Goal: Information Seeking & Learning: Learn about a topic

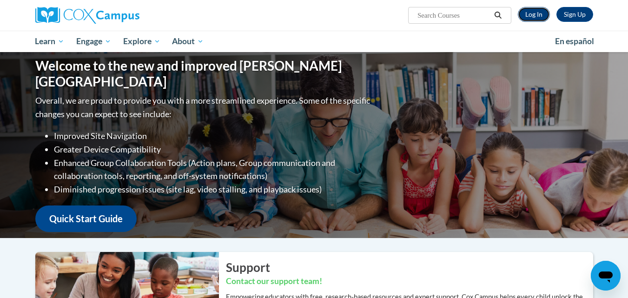
click at [532, 14] on link "Log In" at bounding box center [533, 14] width 32 height 15
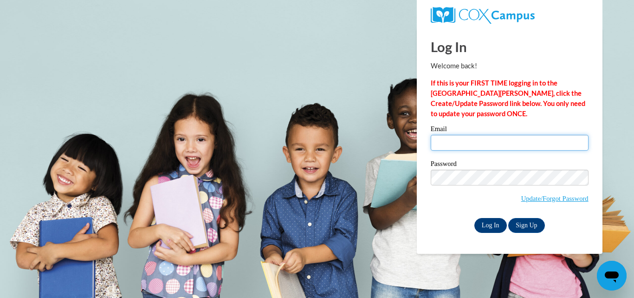
type input "brookeclevenger32@gmail.com"
click at [482, 221] on input "Log In" at bounding box center [491, 225] width 33 height 15
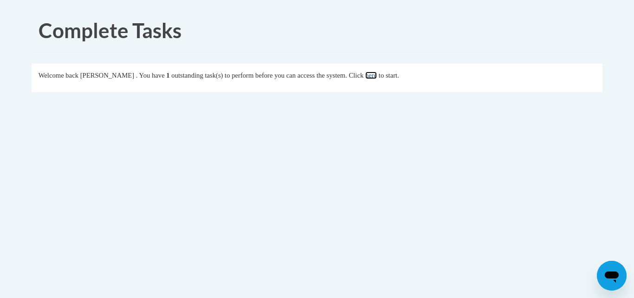
click at [377, 77] on link "here" at bounding box center [372, 75] width 12 height 7
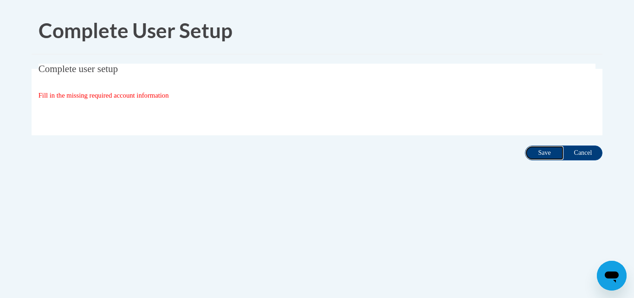
click at [537, 151] on input "Save" at bounding box center [544, 152] width 39 height 15
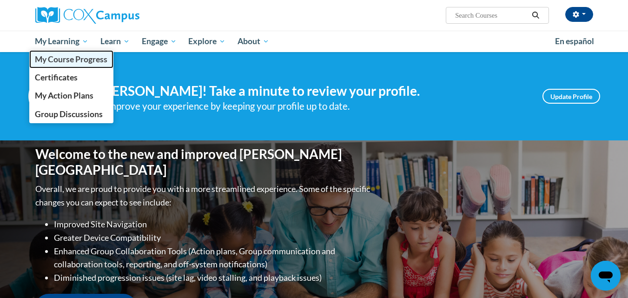
click at [88, 61] on span "My Course Progress" at bounding box center [71, 59] width 72 height 10
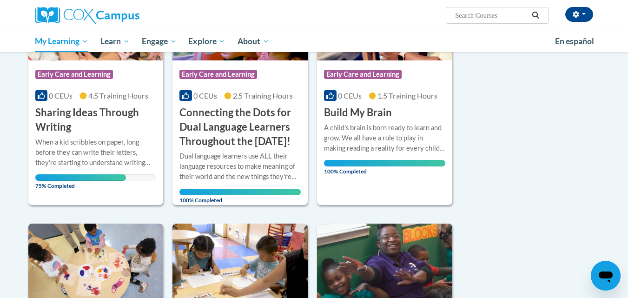
scroll to position [202, 0]
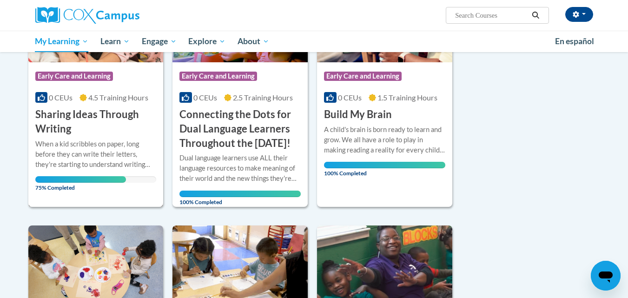
click at [69, 140] on div "When a kid scribbles on paper, long before they can write their letters, they'r…" at bounding box center [95, 154] width 121 height 31
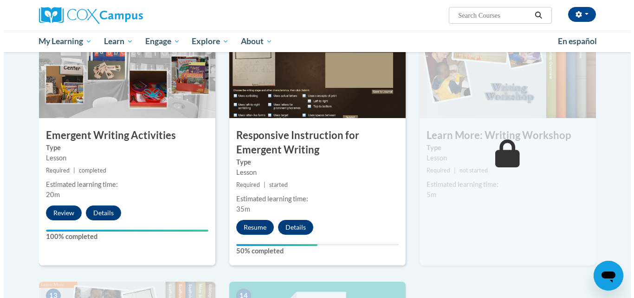
scroll to position [989, 0]
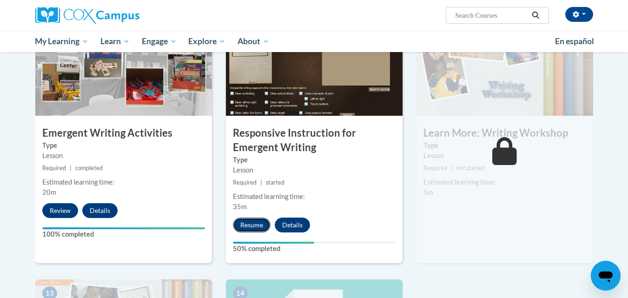
click at [252, 217] on button "Resume" at bounding box center [252, 224] width 38 height 15
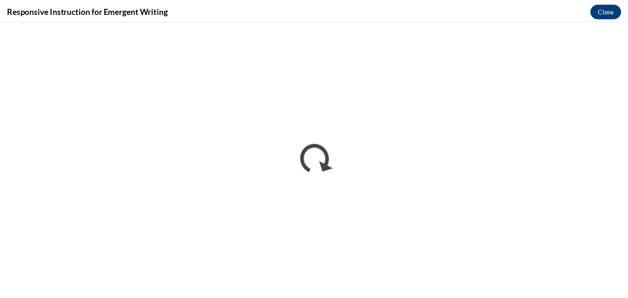
scroll to position [0, 0]
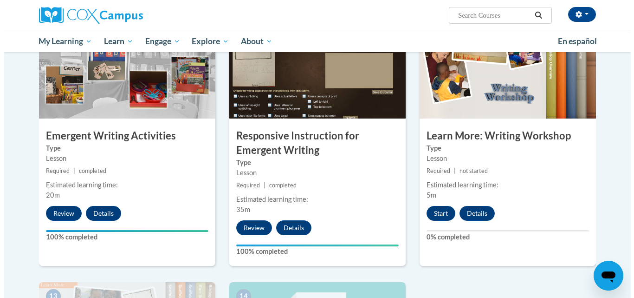
scroll to position [987, 0]
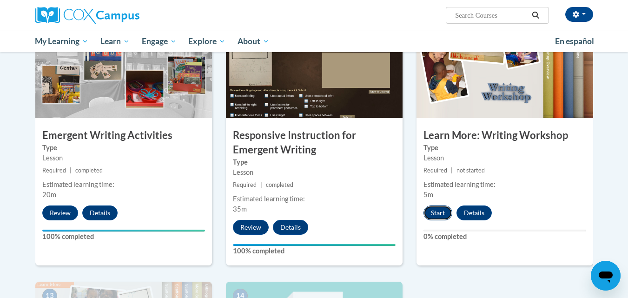
click at [434, 205] on button "Start" at bounding box center [437, 212] width 29 height 15
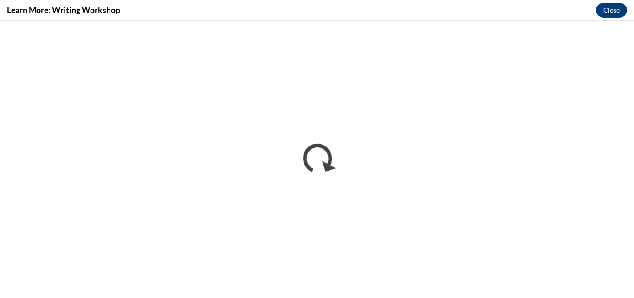
scroll to position [0, 0]
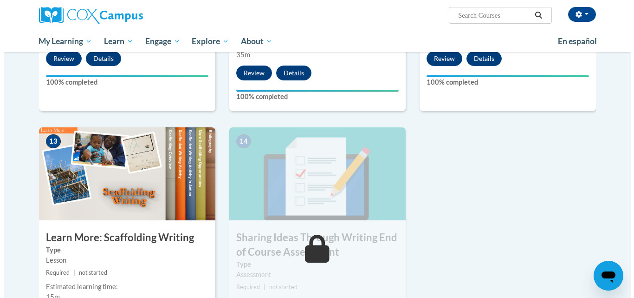
scroll to position [1178, 0]
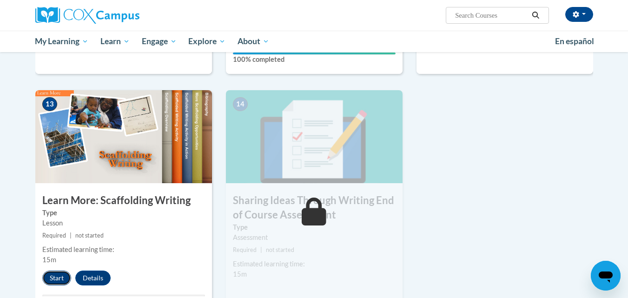
click at [55, 270] on button "Start" at bounding box center [56, 277] width 29 height 15
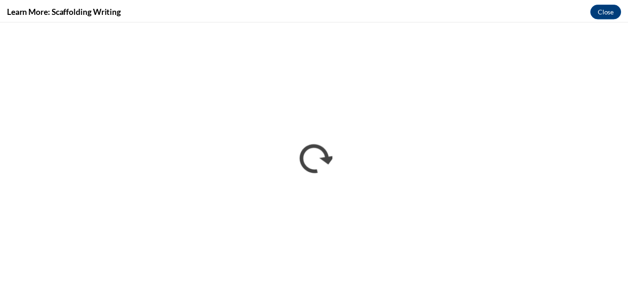
scroll to position [0, 0]
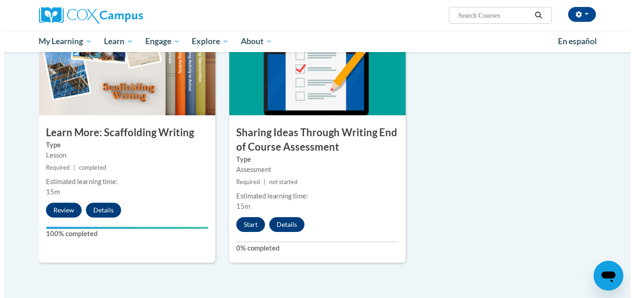
scroll to position [1245, 0]
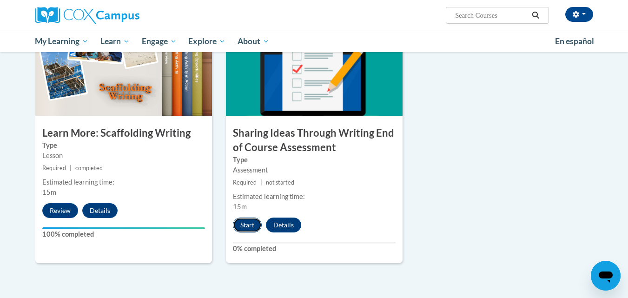
click at [248, 217] on button "Start" at bounding box center [247, 224] width 29 height 15
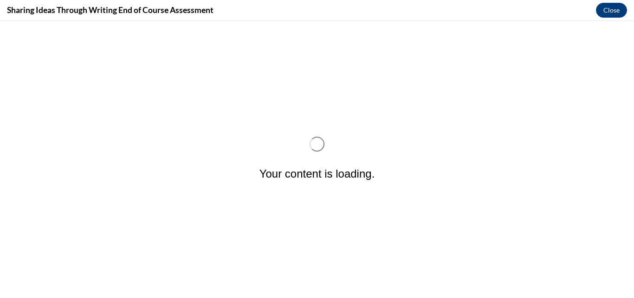
scroll to position [0, 0]
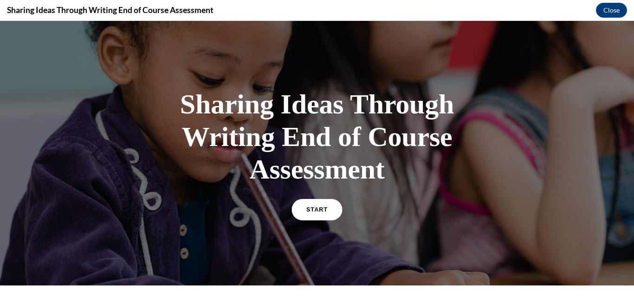
click at [307, 210] on span "START" at bounding box center [317, 209] width 21 height 7
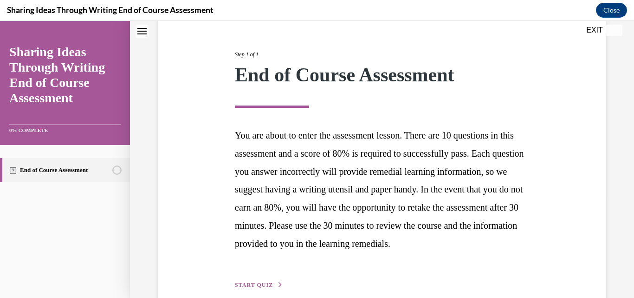
scroll to position [166, 0]
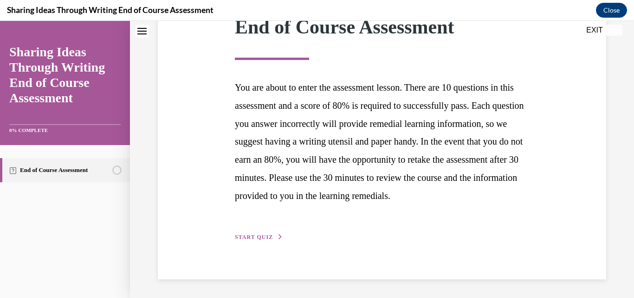
click at [255, 237] on span "START QUIZ" at bounding box center [254, 237] width 38 height 7
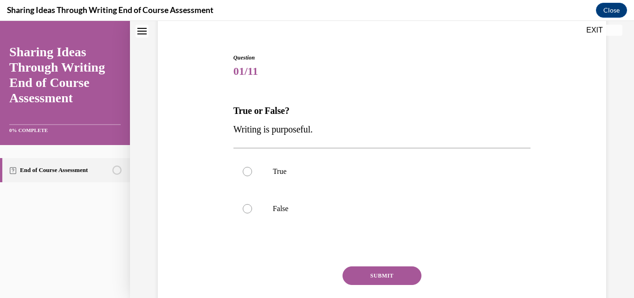
scroll to position [76, 0]
click at [246, 170] on div at bounding box center [247, 170] width 9 height 9
click at [246, 170] on input "True" at bounding box center [247, 170] width 9 height 9
radio input "true"
click at [374, 272] on button "SUBMIT" at bounding box center [382, 275] width 79 height 19
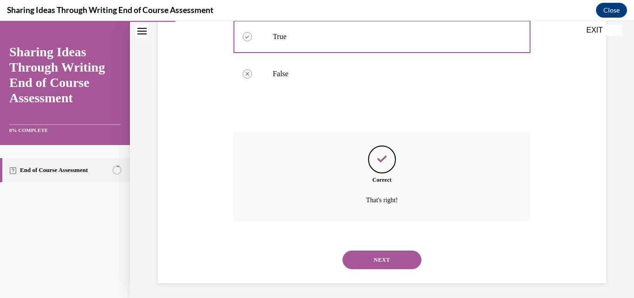
scroll to position [214, 0]
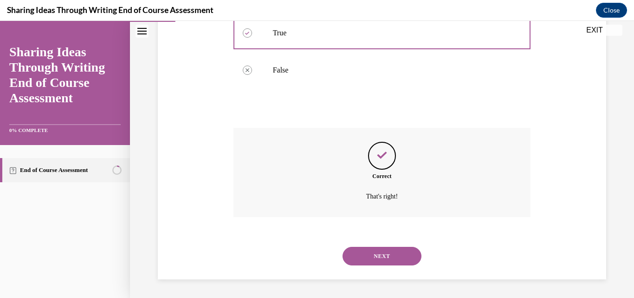
click at [373, 254] on button "NEXT" at bounding box center [382, 256] width 79 height 19
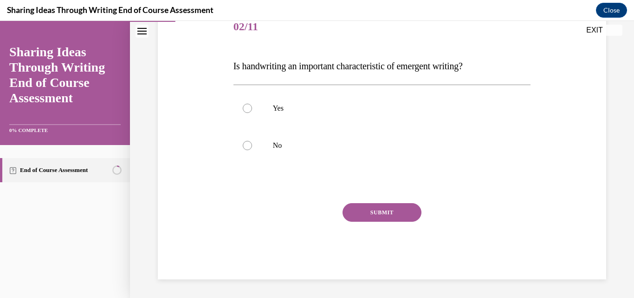
scroll to position [103, 0]
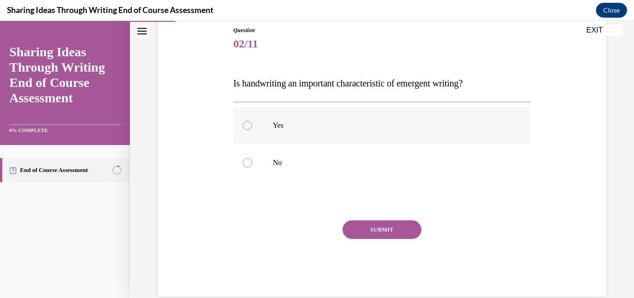
click at [249, 125] on div at bounding box center [247, 125] width 9 height 9
click at [249, 125] on input "Yes" at bounding box center [247, 125] width 9 height 9
radio input "true"
click at [376, 227] on button "SUBMIT" at bounding box center [382, 229] width 79 height 19
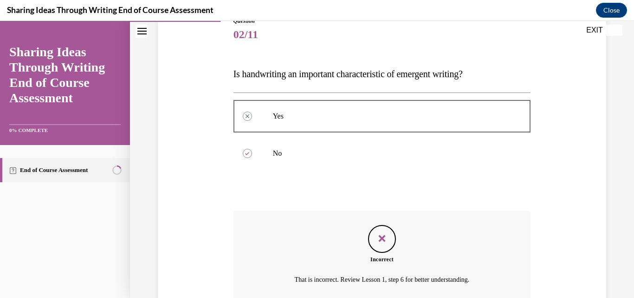
scroll to position [196, 0]
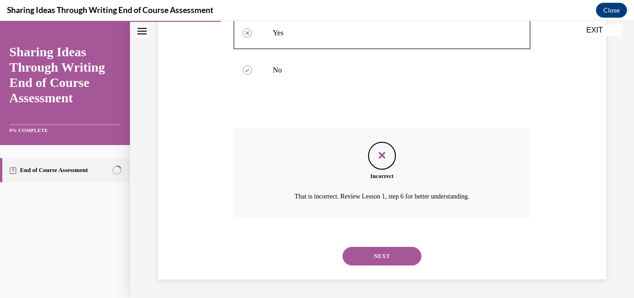
click at [374, 250] on button "NEXT" at bounding box center [382, 256] width 79 height 19
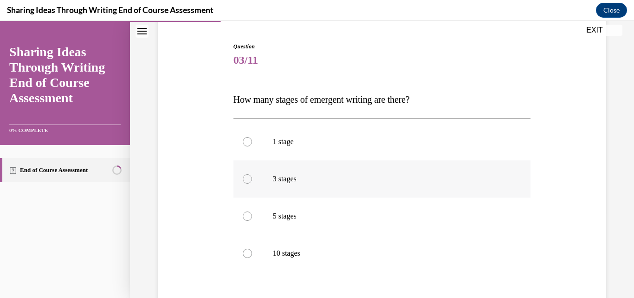
scroll to position [87, 0]
click at [251, 217] on label "5 stages" at bounding box center [383, 215] width 298 height 37
click at [251, 217] on input "5 stages" at bounding box center [247, 215] width 9 height 9
radio input "true"
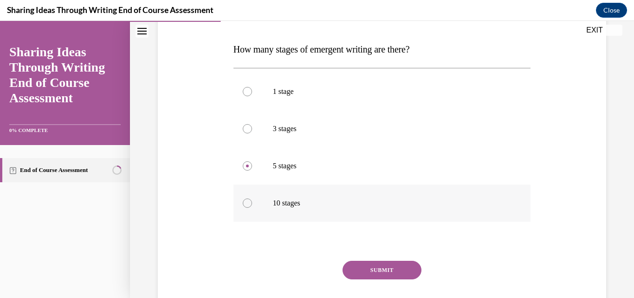
scroll to position [137, 0]
click at [354, 262] on button "SUBMIT" at bounding box center [382, 269] width 79 height 19
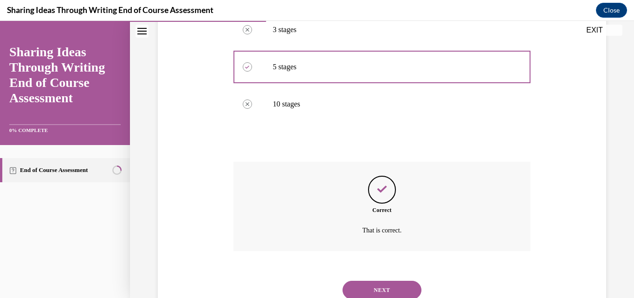
scroll to position [270, 0]
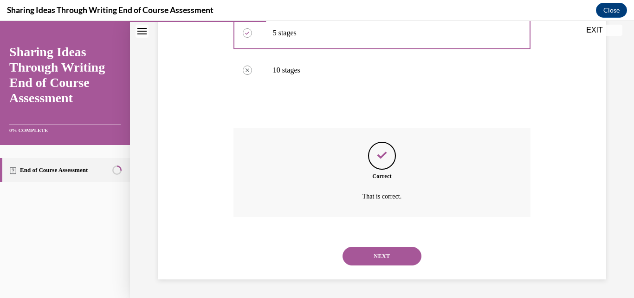
click at [366, 251] on button "NEXT" at bounding box center [382, 256] width 79 height 19
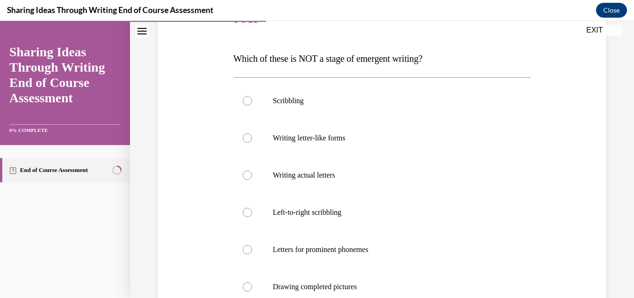
scroll to position [149, 0]
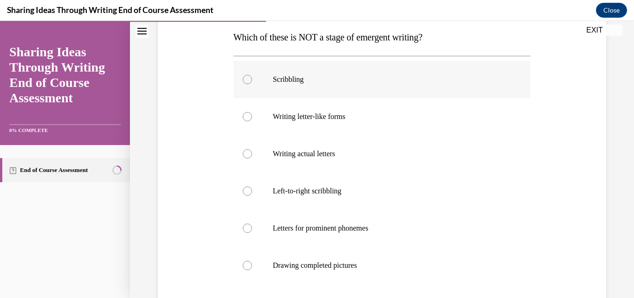
click at [245, 79] on div at bounding box center [247, 79] width 9 height 9
click at [245, 79] on input "Scribbling" at bounding box center [247, 79] width 9 height 9
radio input "true"
click at [248, 116] on div at bounding box center [247, 116] width 9 height 9
click at [248, 116] on input "Writing letter-like forms" at bounding box center [247, 116] width 9 height 9
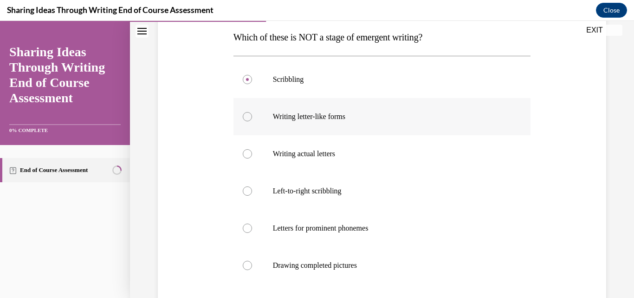
radio input "true"
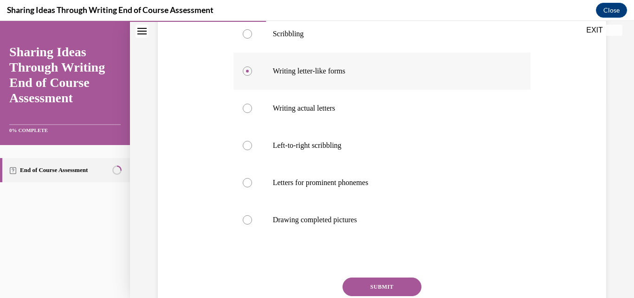
scroll to position [197, 0]
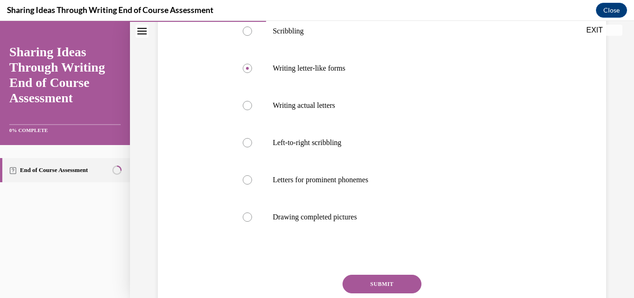
click at [390, 278] on button "SUBMIT" at bounding box center [382, 284] width 79 height 19
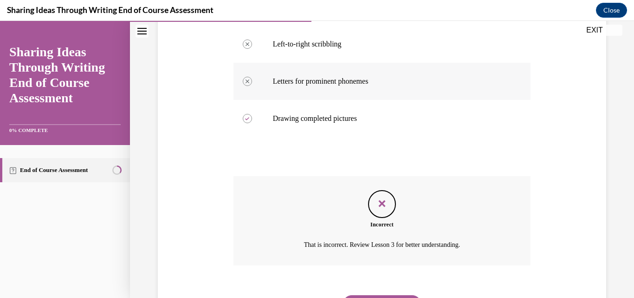
scroll to position [344, 0]
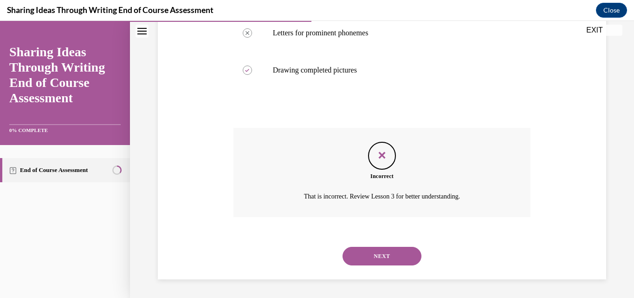
click at [378, 256] on button "NEXT" at bounding box center [382, 256] width 79 height 19
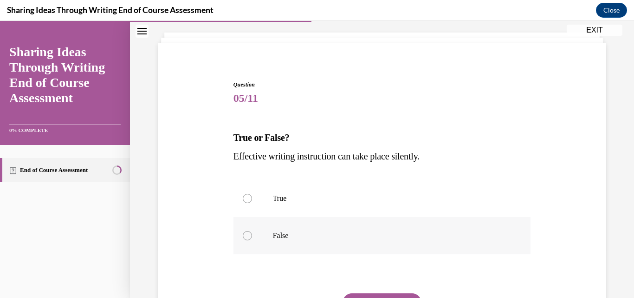
scroll to position [63, 0]
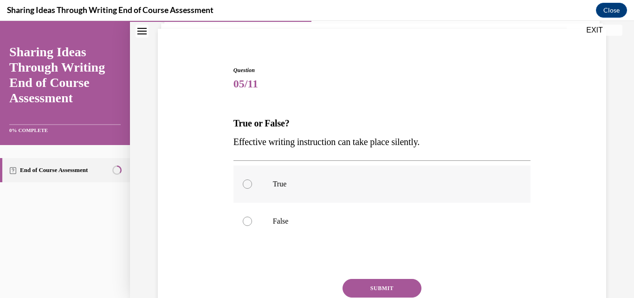
click at [246, 190] on label "True" at bounding box center [383, 183] width 298 height 37
click at [246, 189] on input "True" at bounding box center [247, 183] width 9 height 9
radio input "true"
click at [358, 283] on button "SUBMIT" at bounding box center [382, 288] width 79 height 19
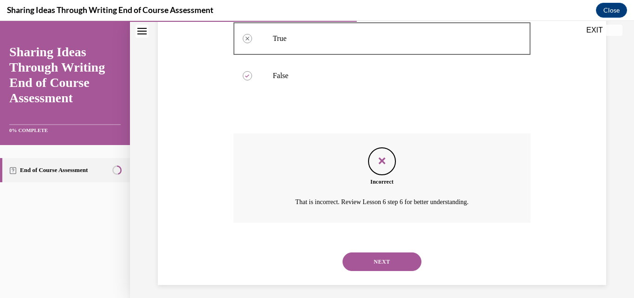
scroll to position [214, 0]
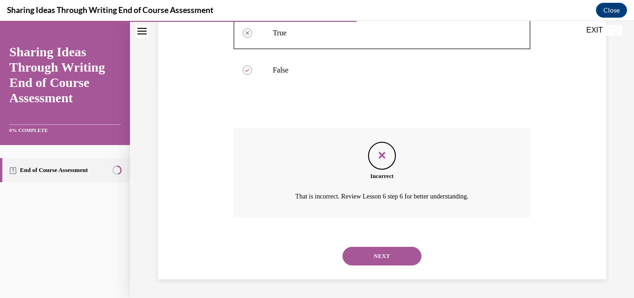
click at [403, 258] on button "NEXT" at bounding box center [382, 256] width 79 height 19
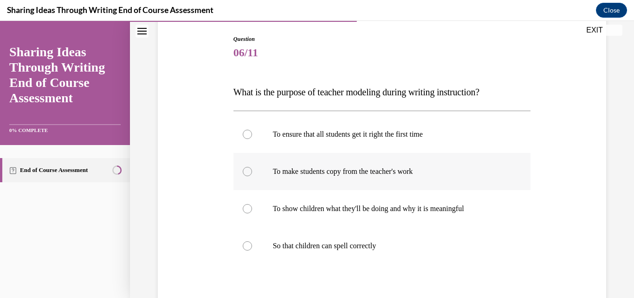
scroll to position [95, 0]
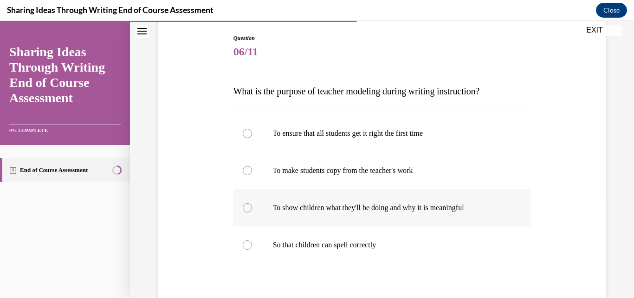
click at [254, 209] on label "To show children what they'll be doing and why it is meaningful" at bounding box center [383, 207] width 298 height 37
click at [252, 209] on input "To show children what they'll be doing and why it is meaningful" at bounding box center [247, 207] width 9 height 9
radio input "true"
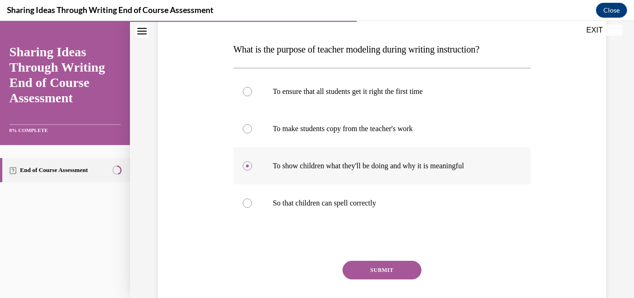
scroll to position [137, 0]
click at [357, 267] on button "SUBMIT" at bounding box center [382, 269] width 79 height 19
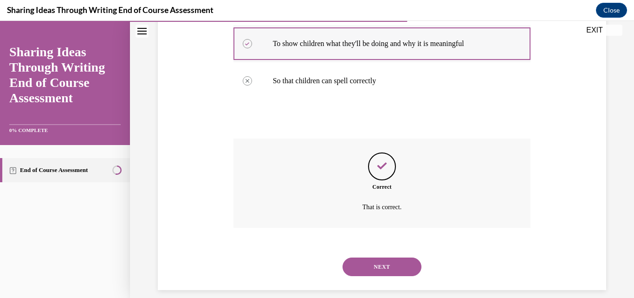
scroll to position [270, 0]
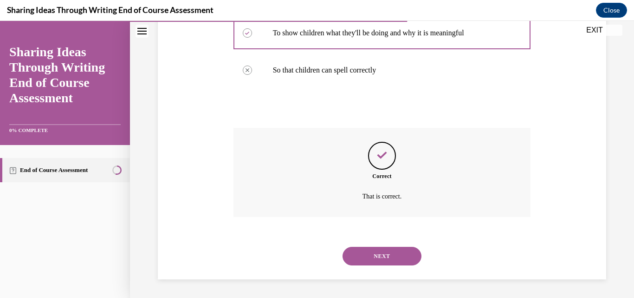
click at [369, 257] on button "NEXT" at bounding box center [382, 256] width 79 height 19
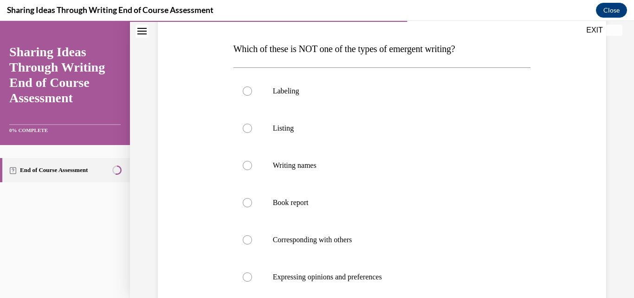
scroll to position [138, 0]
click at [247, 239] on div at bounding box center [247, 239] width 9 height 9
click at [247, 239] on input "Corresponding with others" at bounding box center [247, 239] width 9 height 9
radio input "true"
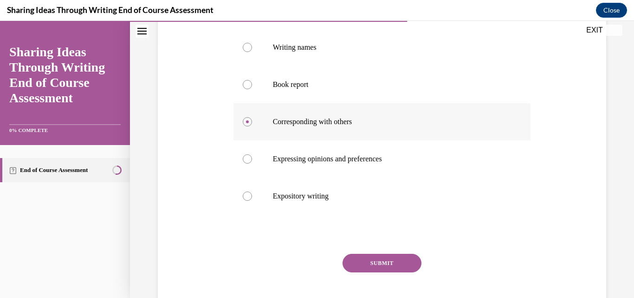
scroll to position [256, 0]
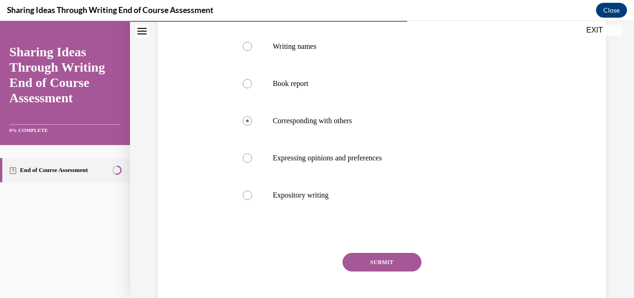
click at [379, 262] on button "SUBMIT" at bounding box center [382, 262] width 79 height 19
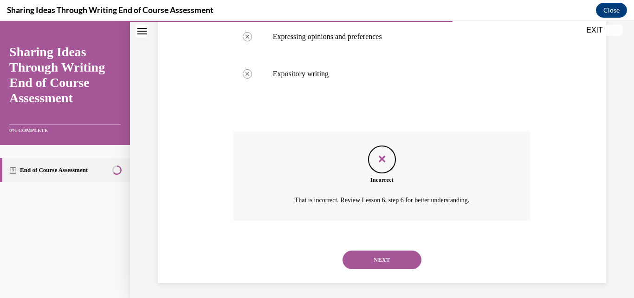
scroll to position [378, 0]
click at [373, 257] on button "NEXT" at bounding box center [382, 259] width 79 height 19
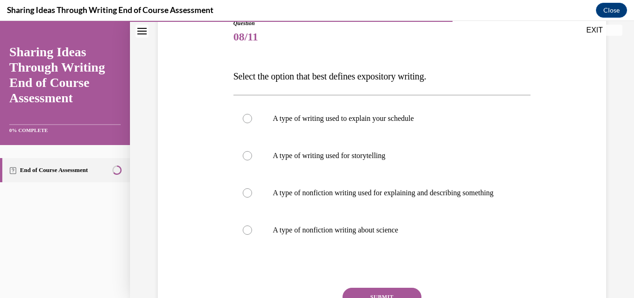
scroll to position [111, 0]
click at [243, 234] on div at bounding box center [247, 229] width 9 height 9
click at [243, 234] on input "A type of nonfiction writing about science" at bounding box center [247, 229] width 9 height 9
radio input "true"
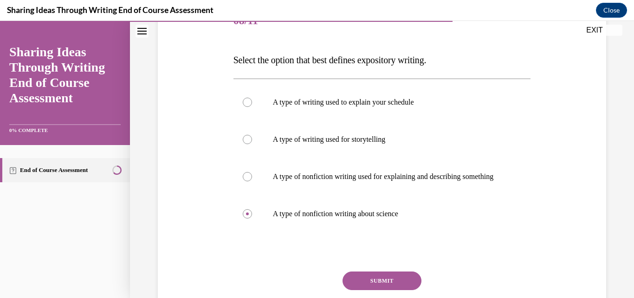
click at [354, 286] on button "SUBMIT" at bounding box center [382, 280] width 79 height 19
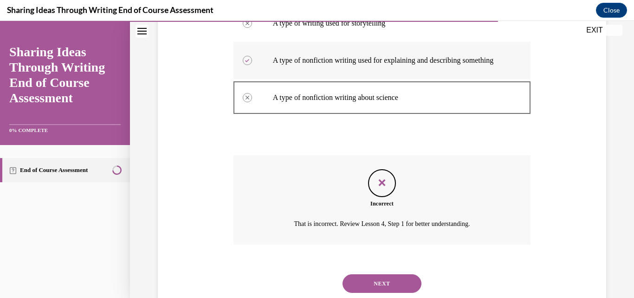
scroll to position [279, 0]
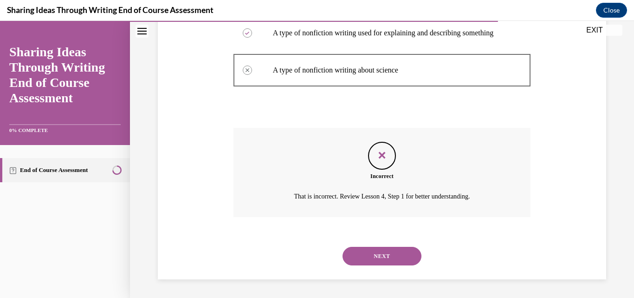
click at [367, 251] on button "NEXT" at bounding box center [382, 256] width 79 height 19
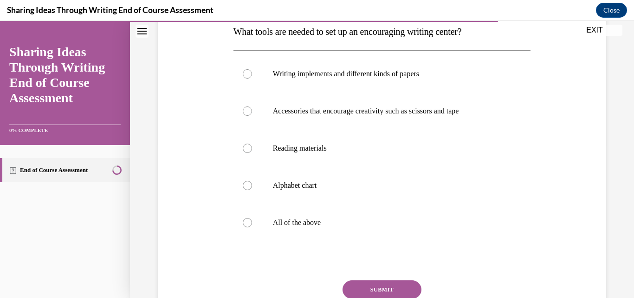
scroll to position [151, 0]
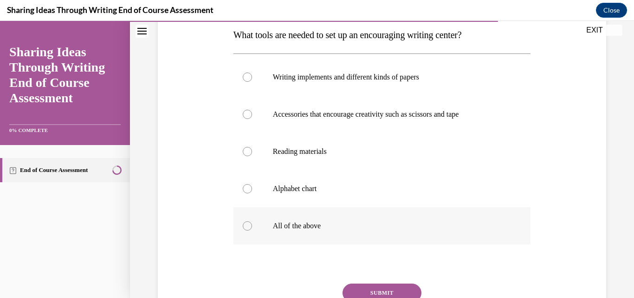
click at [243, 224] on div at bounding box center [247, 225] width 9 height 9
click at [243, 224] on input "All of the above" at bounding box center [247, 225] width 9 height 9
radio input "true"
click at [363, 285] on button "SUBMIT" at bounding box center [382, 292] width 79 height 19
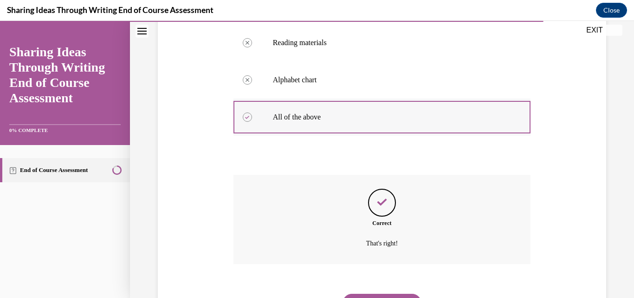
scroll to position [307, 0]
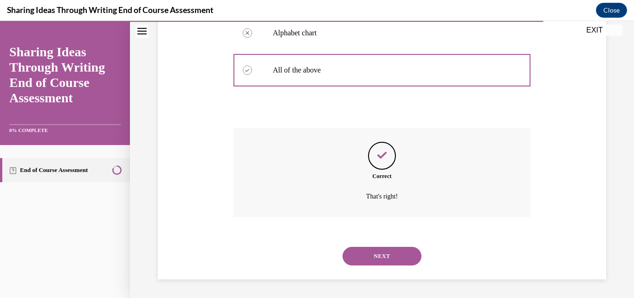
click at [362, 252] on button "NEXT" at bounding box center [382, 256] width 79 height 19
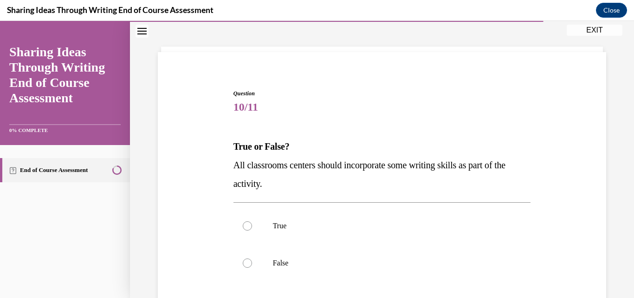
scroll to position [40, 0]
click at [248, 225] on div at bounding box center [247, 225] width 9 height 9
click at [248, 225] on input "True" at bounding box center [247, 225] width 9 height 9
radio input "true"
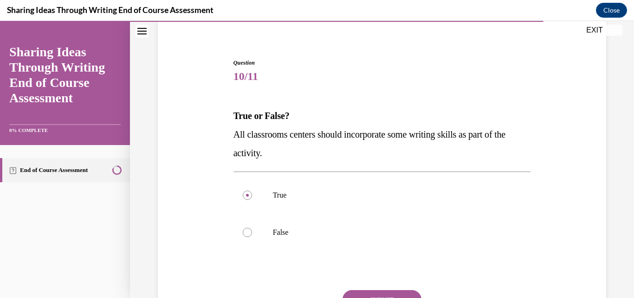
click at [379, 293] on button "SUBMIT" at bounding box center [382, 299] width 79 height 19
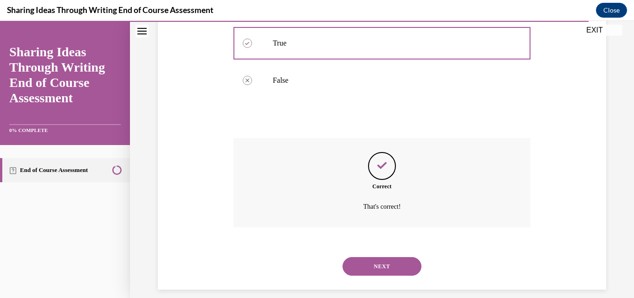
scroll to position [233, 0]
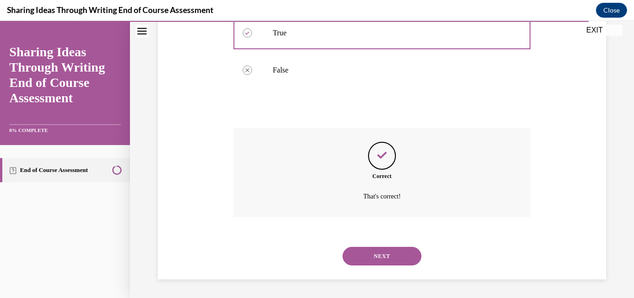
click at [380, 255] on button "NEXT" at bounding box center [382, 256] width 79 height 19
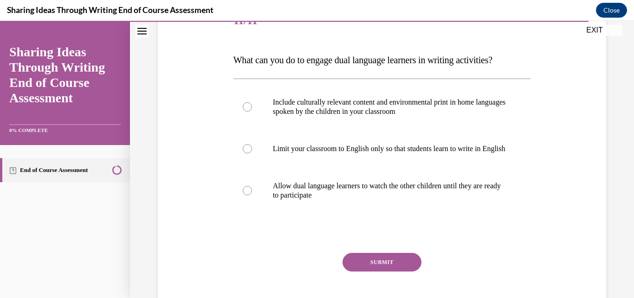
scroll to position [128, 0]
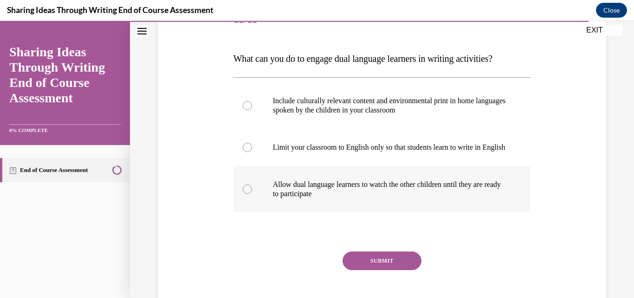
click at [248, 194] on div at bounding box center [247, 188] width 9 height 9
click at [248, 194] on input "Allow dual language learners to watch the other children until they are ready t…" at bounding box center [247, 188] width 9 height 9
radio input "true"
click at [357, 267] on button "SUBMIT" at bounding box center [382, 260] width 79 height 19
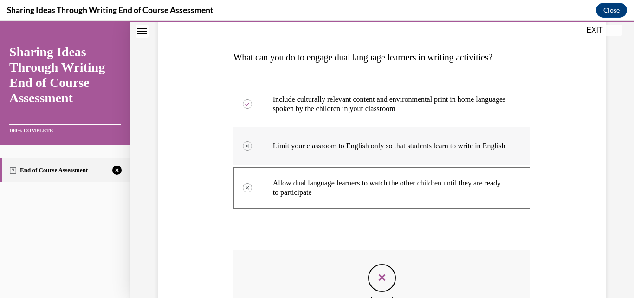
scroll to position [129, 0]
click at [316, 102] on p "Include culturally relevant content and environmental print in home languages s…" at bounding box center [390, 104] width 235 height 19
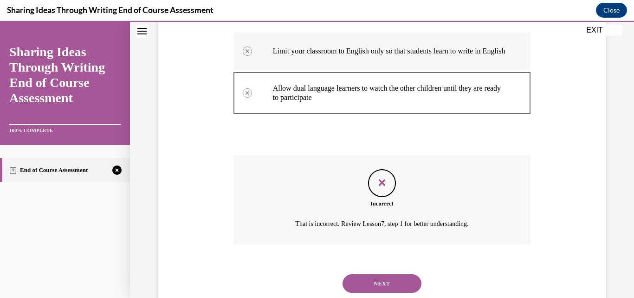
scroll to position [261, 0]
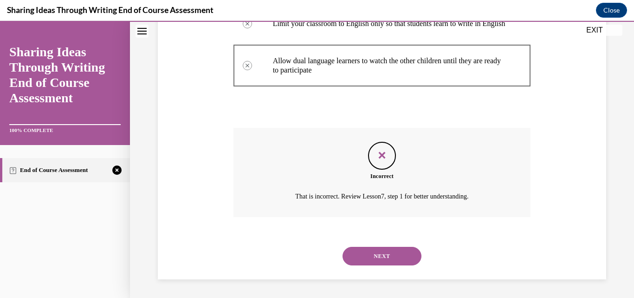
click at [374, 258] on button "NEXT" at bounding box center [382, 256] width 79 height 19
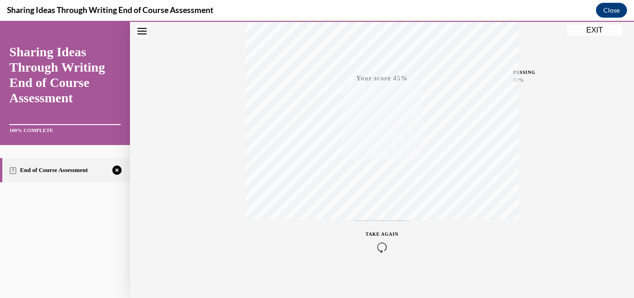
scroll to position [199, 0]
click at [380, 229] on span "TAKE AGAIN" at bounding box center [382, 227] width 33 height 5
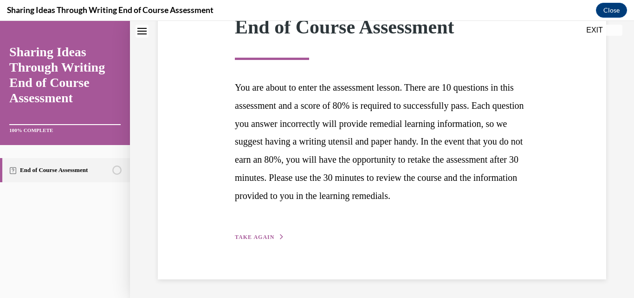
scroll to position [144, 0]
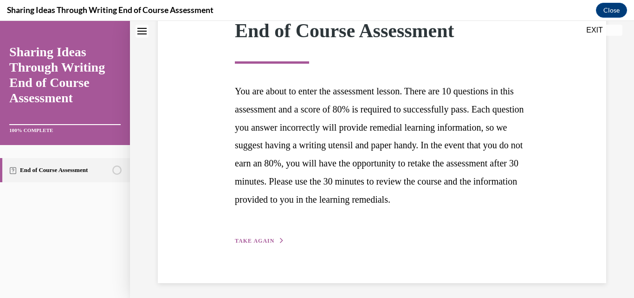
click at [264, 244] on span "TAKE AGAIN" at bounding box center [254, 240] width 39 height 7
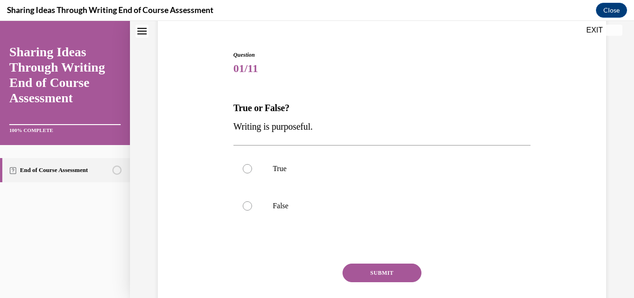
scroll to position [82, 0]
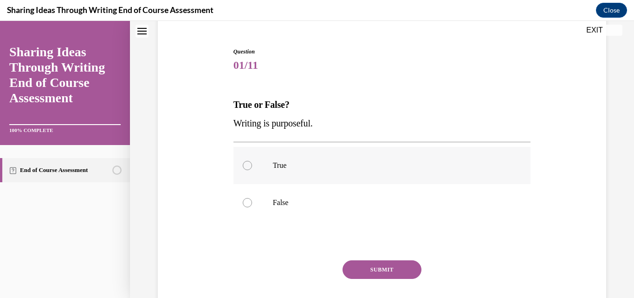
click at [249, 166] on div at bounding box center [247, 165] width 9 height 9
click at [249, 166] on input "True" at bounding box center [247, 165] width 9 height 9
radio input "true"
click at [359, 267] on button "SUBMIT" at bounding box center [382, 269] width 79 height 19
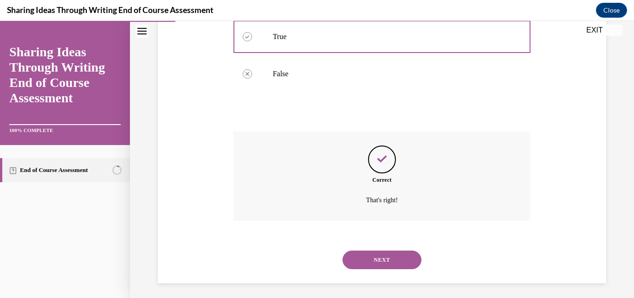
scroll to position [214, 0]
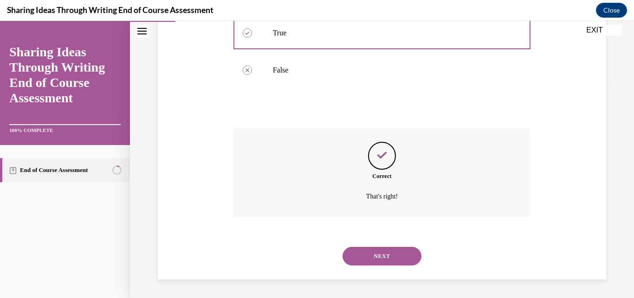
click at [358, 256] on button "NEXT" at bounding box center [382, 256] width 79 height 19
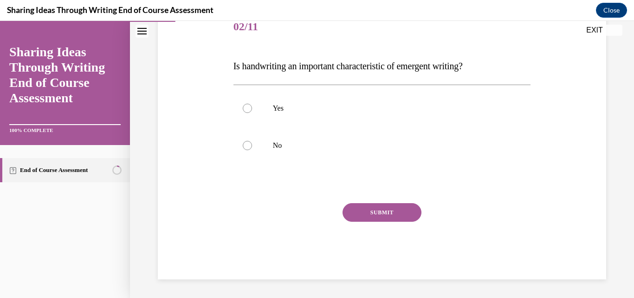
scroll to position [103, 0]
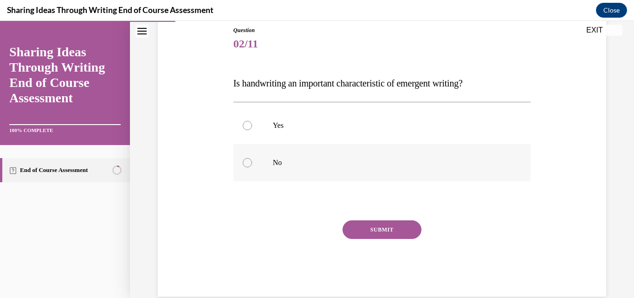
click at [248, 159] on div at bounding box center [247, 162] width 9 height 9
click at [248, 159] on input "No" at bounding box center [247, 162] width 9 height 9
radio input "true"
click at [365, 227] on button "SUBMIT" at bounding box center [382, 229] width 79 height 19
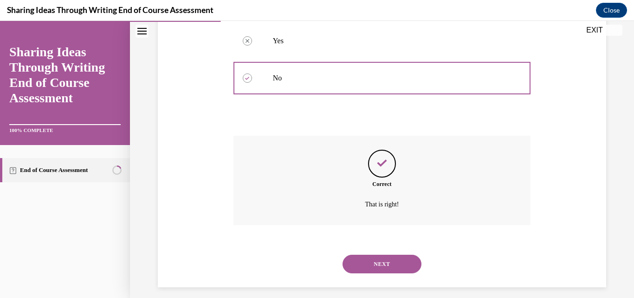
scroll to position [196, 0]
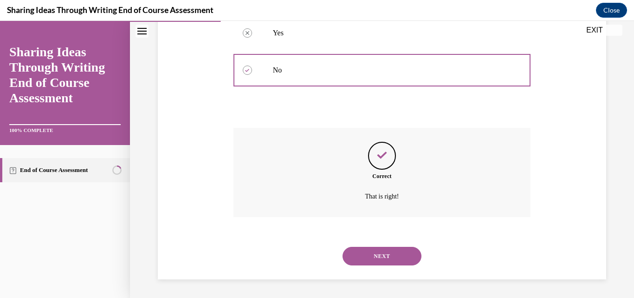
click at [364, 255] on button "NEXT" at bounding box center [382, 256] width 79 height 19
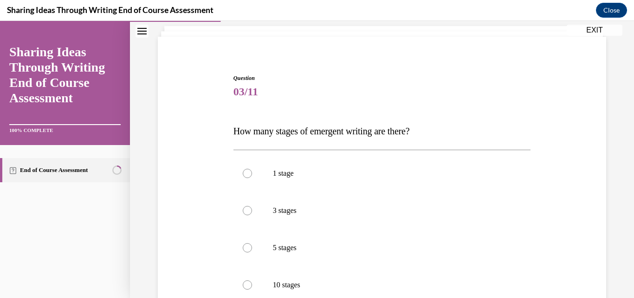
scroll to position [56, 0]
click at [248, 249] on div at bounding box center [247, 246] width 9 height 9
click at [248, 249] on input "5 stages" at bounding box center [247, 246] width 9 height 9
radio input "true"
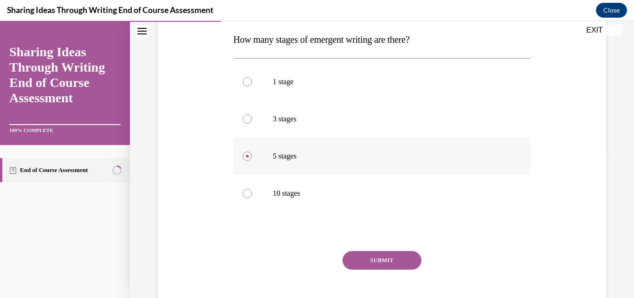
scroll to position [147, 0]
click at [356, 260] on button "SUBMIT" at bounding box center [382, 259] width 79 height 19
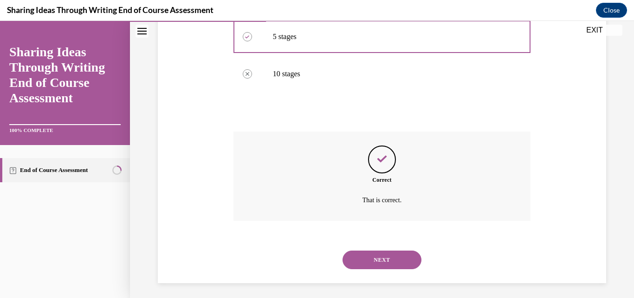
scroll to position [270, 0]
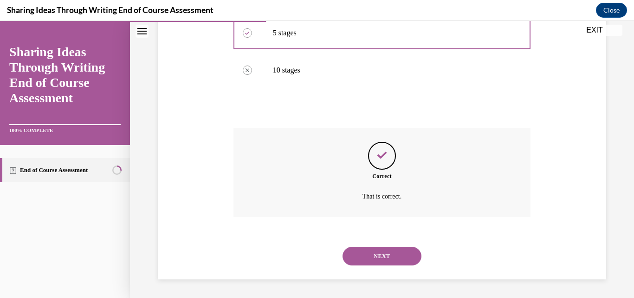
click at [364, 259] on button "NEXT" at bounding box center [382, 256] width 79 height 19
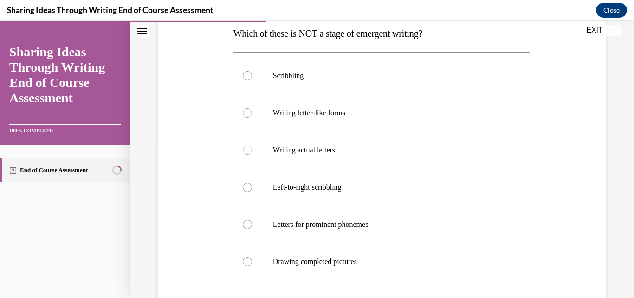
scroll to position [153, 0]
click at [246, 262] on div at bounding box center [247, 260] width 9 height 9
click at [246, 262] on input "Drawing completed pictures" at bounding box center [247, 260] width 9 height 9
radio input "true"
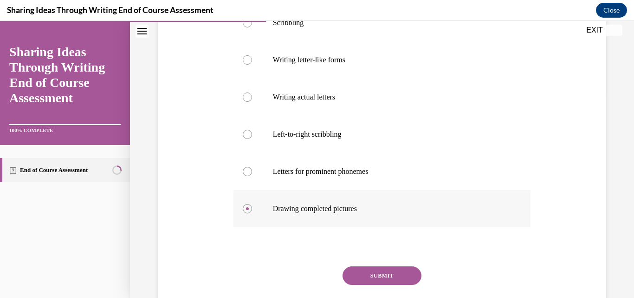
scroll to position [231, 0]
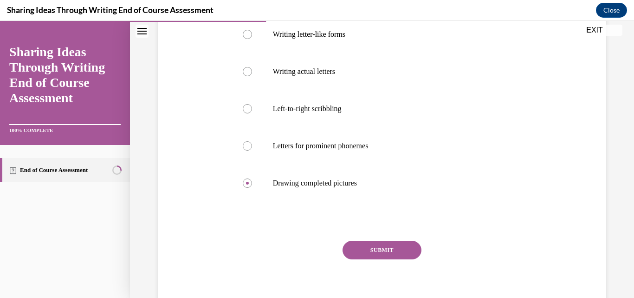
click at [358, 249] on button "SUBMIT" at bounding box center [382, 250] width 79 height 19
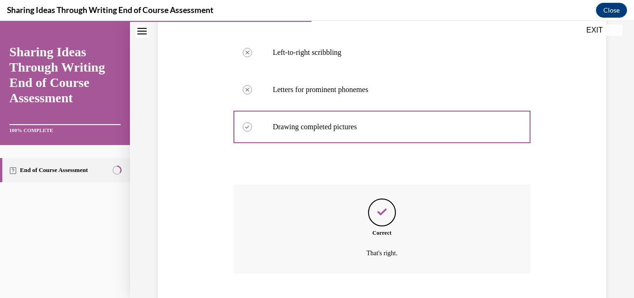
scroll to position [344, 0]
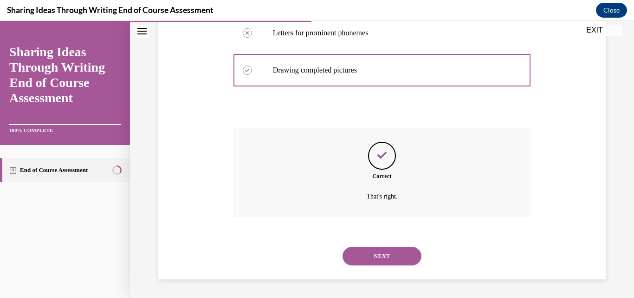
click at [358, 249] on button "NEXT" at bounding box center [382, 256] width 79 height 19
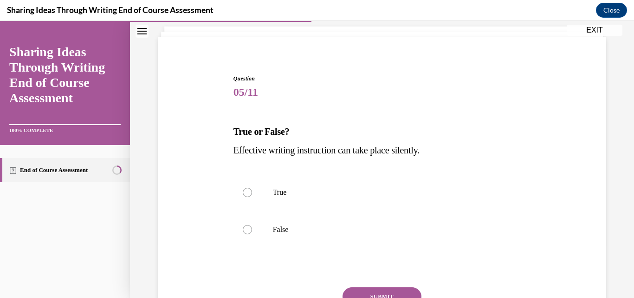
scroll to position [55, 0]
click at [245, 232] on div at bounding box center [247, 228] width 9 height 9
click at [245, 232] on input "False" at bounding box center [247, 228] width 9 height 9
radio input "true"
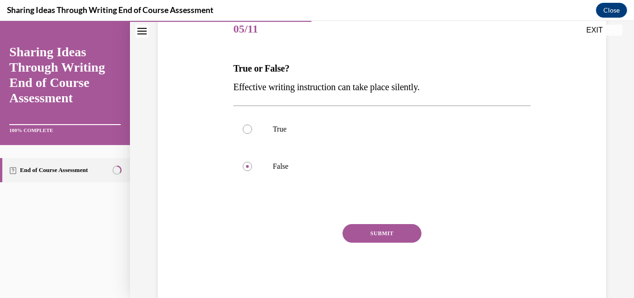
scroll to position [118, 0]
click at [366, 230] on button "SUBMIT" at bounding box center [382, 232] width 79 height 19
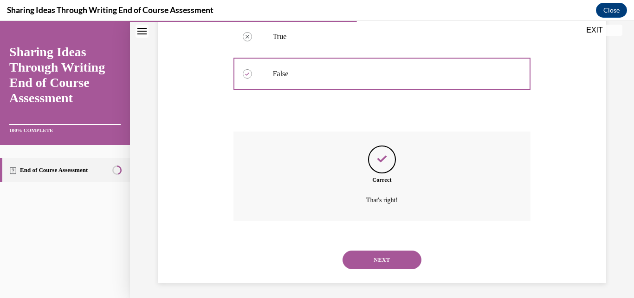
scroll to position [214, 0]
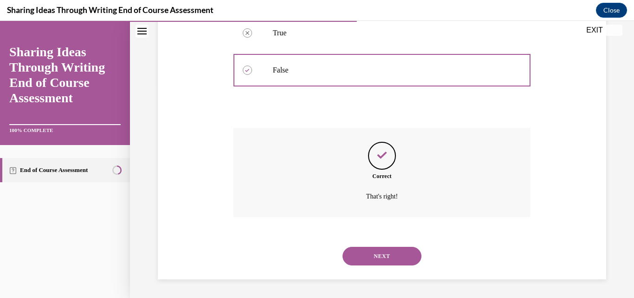
click at [366, 250] on button "NEXT" at bounding box center [382, 256] width 79 height 19
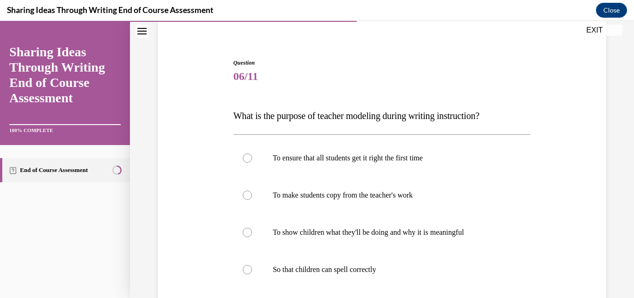
scroll to position [71, 0]
click at [246, 231] on div at bounding box center [247, 231] width 9 height 9
click at [246, 231] on input "To show children what they'll be doing and why it is meaningful" at bounding box center [247, 231] width 9 height 9
radio input "true"
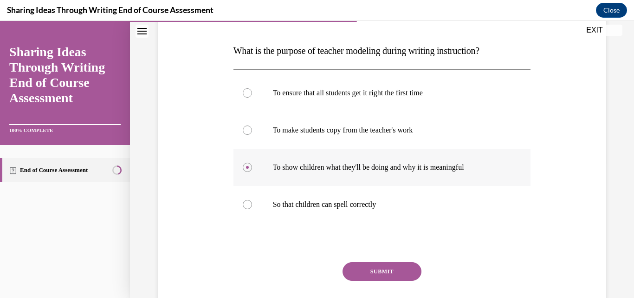
scroll to position [138, 0]
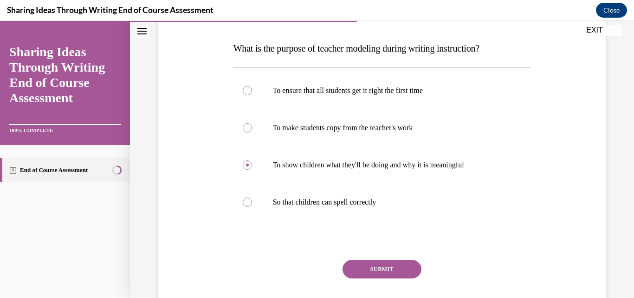
click at [366, 268] on button "SUBMIT" at bounding box center [382, 269] width 79 height 19
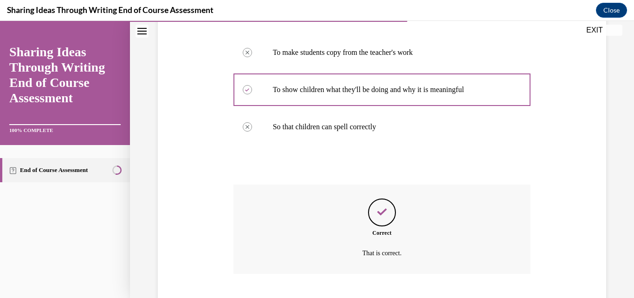
scroll to position [270, 0]
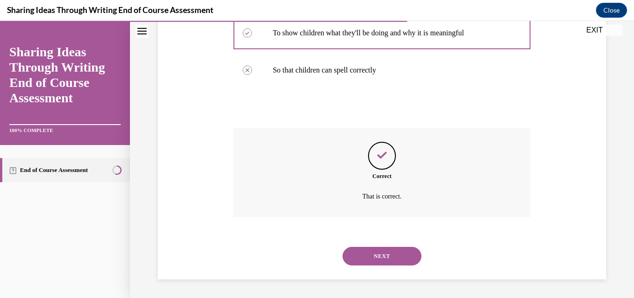
click at [368, 252] on button "NEXT" at bounding box center [382, 256] width 79 height 19
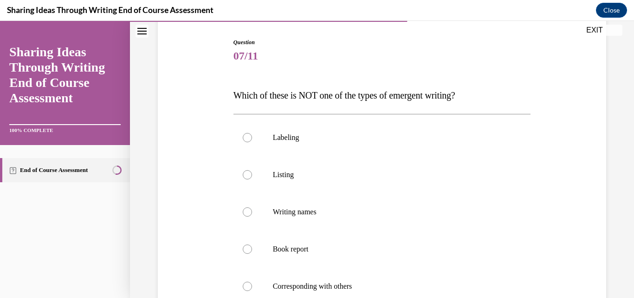
scroll to position [92, 0]
click at [247, 249] on div at bounding box center [247, 247] width 9 height 9
click at [247, 249] on input "Book report" at bounding box center [247, 247] width 9 height 9
radio input "true"
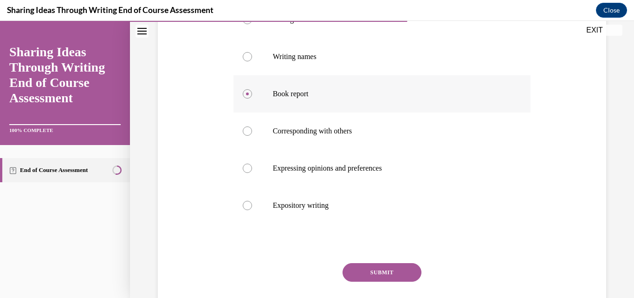
scroll to position [262, 0]
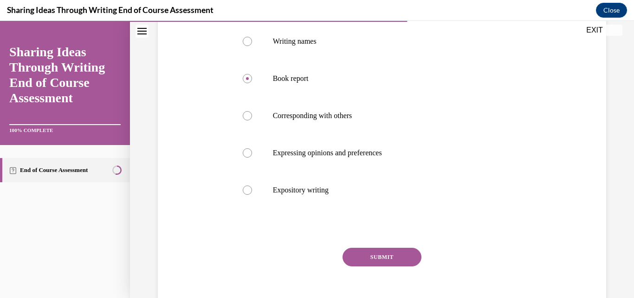
click at [354, 252] on button "SUBMIT" at bounding box center [382, 257] width 79 height 19
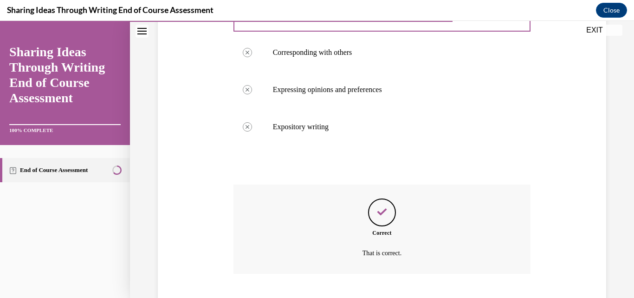
scroll to position [381, 0]
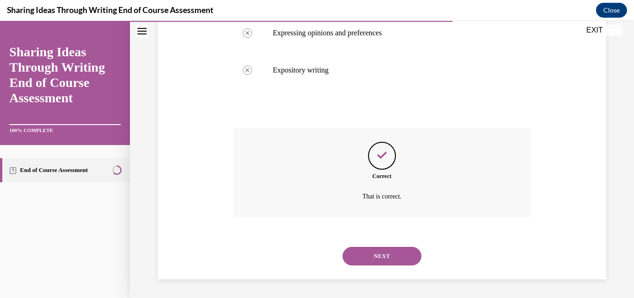
click at [354, 252] on button "NEXT" at bounding box center [382, 256] width 79 height 19
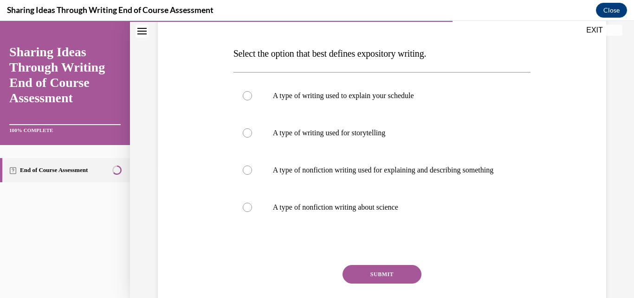
scroll to position [126, 0]
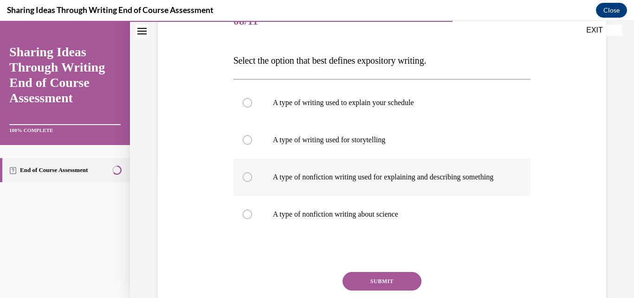
click at [248, 182] on div at bounding box center [247, 176] width 9 height 9
click at [248, 182] on input "A type of nonfiction writing used for explaining and describing something" at bounding box center [247, 176] width 9 height 9
radio input "true"
click at [370, 288] on button "SUBMIT" at bounding box center [382, 281] width 79 height 19
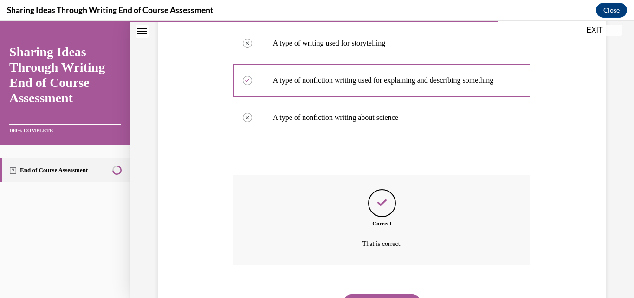
scroll to position [279, 0]
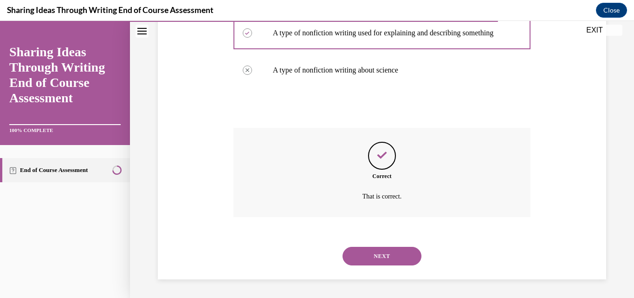
click at [372, 256] on button "NEXT" at bounding box center [382, 256] width 79 height 19
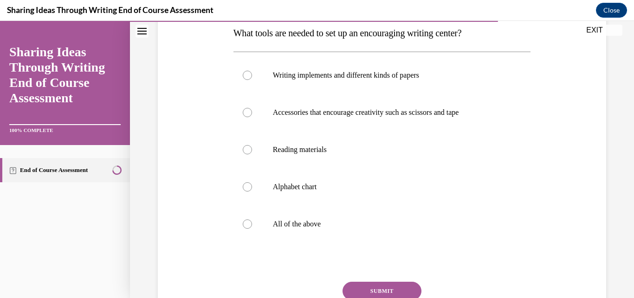
scroll to position [167, 0]
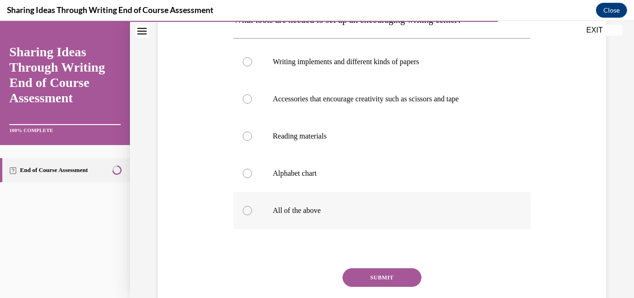
click at [245, 212] on div at bounding box center [247, 210] width 9 height 9
click at [245, 212] on input "All of the above" at bounding box center [247, 210] width 9 height 9
radio input "true"
click at [374, 275] on button "SUBMIT" at bounding box center [382, 277] width 79 height 19
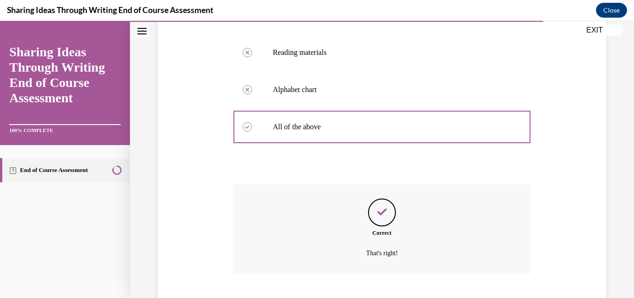
scroll to position [307, 0]
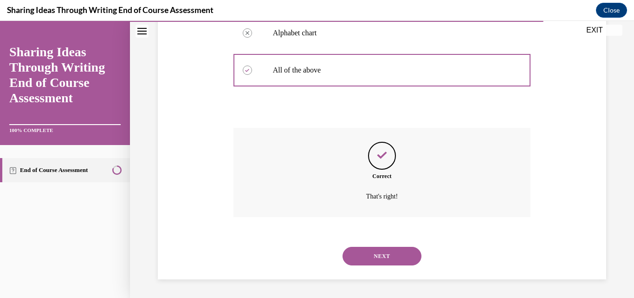
click at [374, 252] on button "NEXT" at bounding box center [382, 256] width 79 height 19
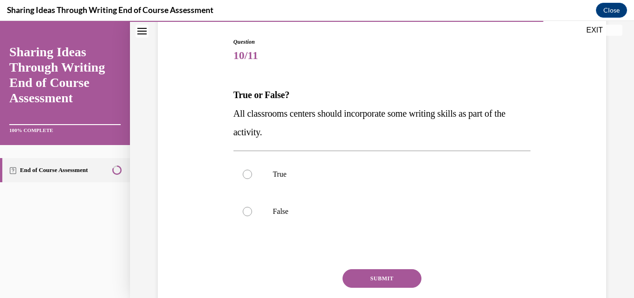
scroll to position [92, 0]
click at [248, 172] on div at bounding box center [247, 173] width 9 height 9
click at [248, 172] on input "True" at bounding box center [247, 173] width 9 height 9
radio input "true"
click at [362, 278] on button "SUBMIT" at bounding box center [382, 277] width 79 height 19
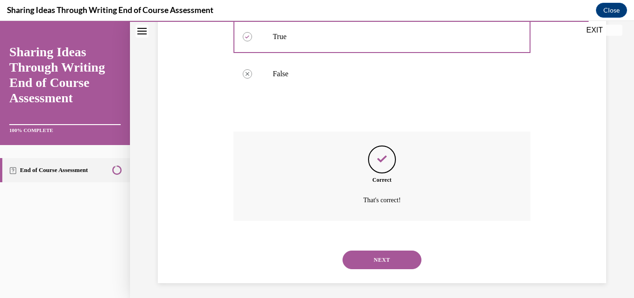
scroll to position [233, 0]
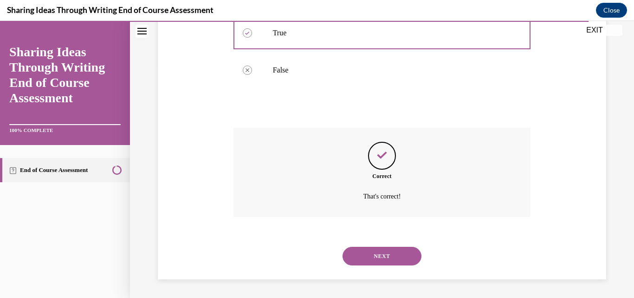
click at [371, 255] on button "NEXT" at bounding box center [382, 256] width 79 height 19
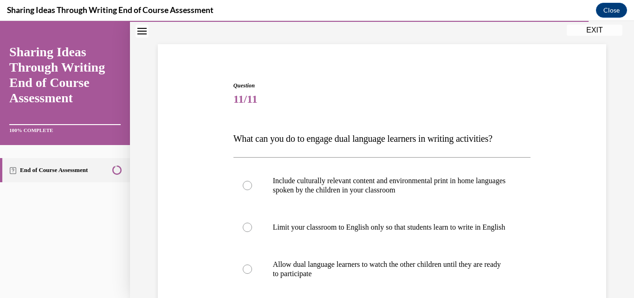
scroll to position [91, 0]
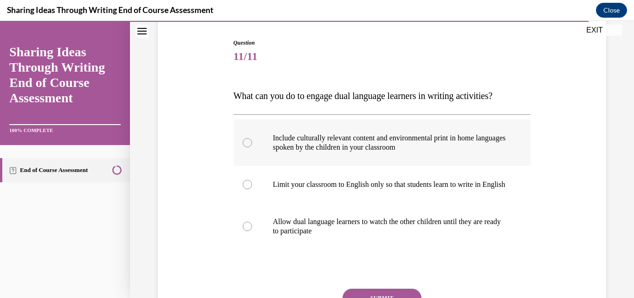
click at [248, 142] on div at bounding box center [247, 142] width 9 height 9
click at [248, 142] on input "Include culturally relevant content and environmental print in home languages s…" at bounding box center [247, 142] width 9 height 9
radio input "true"
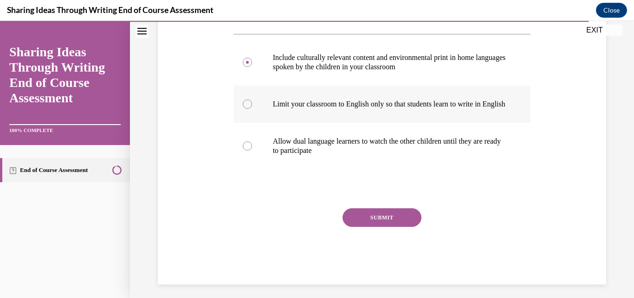
scroll to position [171, 0]
click at [357, 221] on button "SUBMIT" at bounding box center [382, 217] width 79 height 19
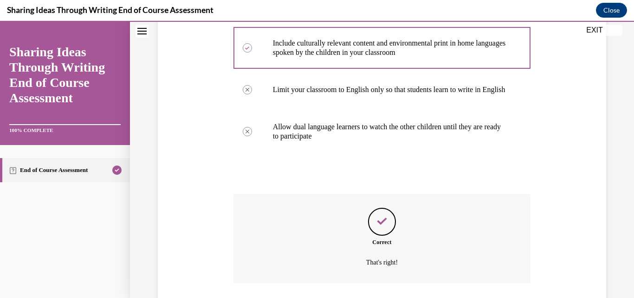
scroll to position [261, 0]
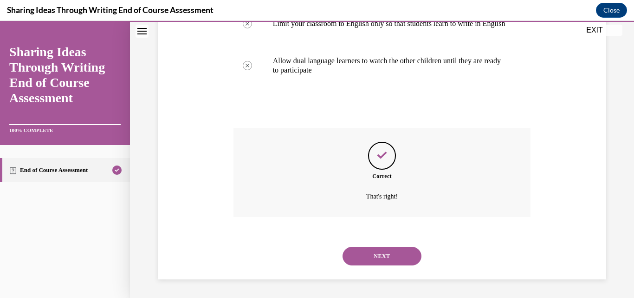
click at [361, 251] on button "NEXT" at bounding box center [382, 256] width 79 height 19
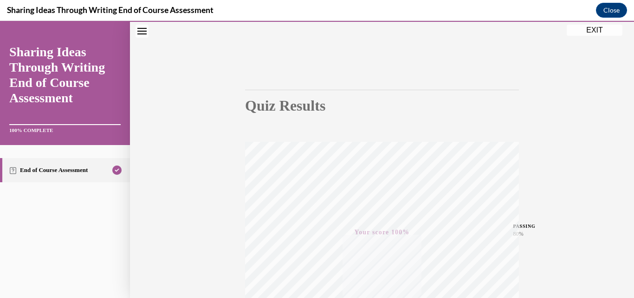
scroll to position [0, 0]
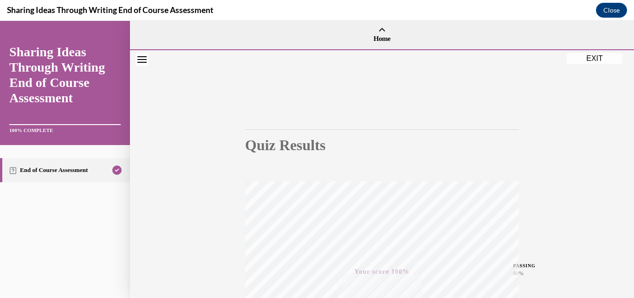
click at [595, 54] on button "EXIT" at bounding box center [595, 58] width 56 height 11
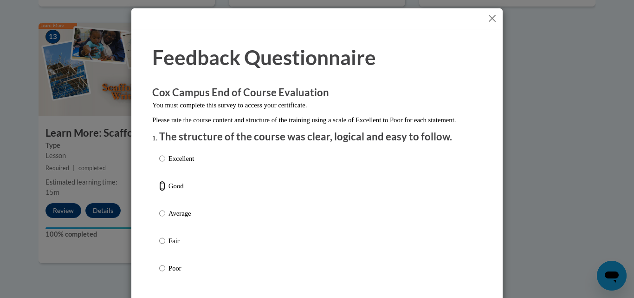
click at [160, 191] on input "Good" at bounding box center [162, 186] width 6 height 10
radio input "true"
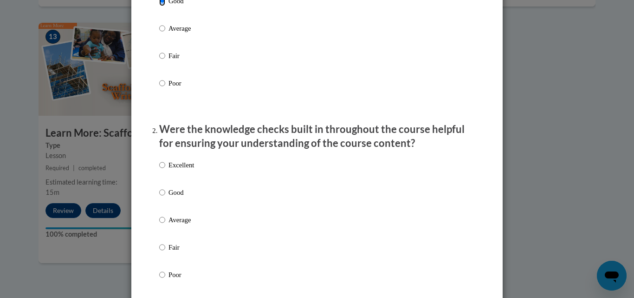
scroll to position [185, 0]
click at [159, 197] on input "Good" at bounding box center [162, 192] width 6 height 10
radio input "true"
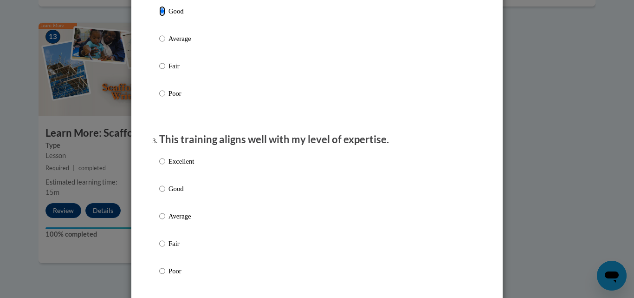
scroll to position [366, 0]
click at [159, 193] on input "Good" at bounding box center [162, 188] width 6 height 10
radio input "true"
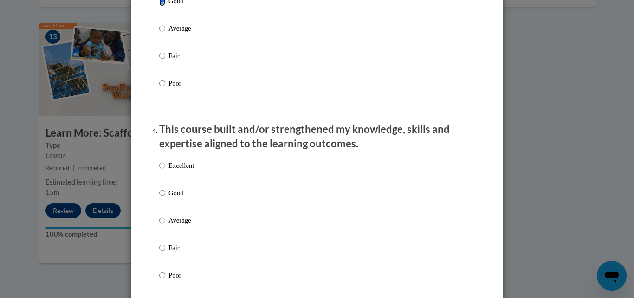
scroll to position [554, 0]
click at [159, 197] on input "Good" at bounding box center [162, 192] width 6 height 10
radio input "true"
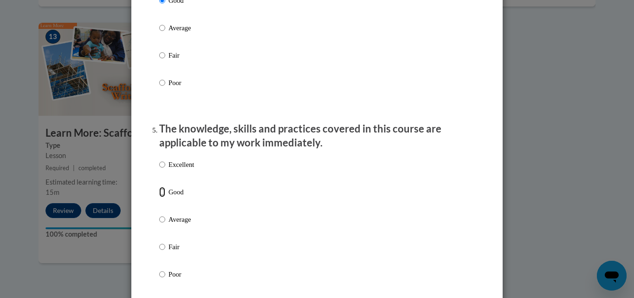
click at [159, 197] on input "Good" at bounding box center [162, 192] width 6 height 10
radio input "true"
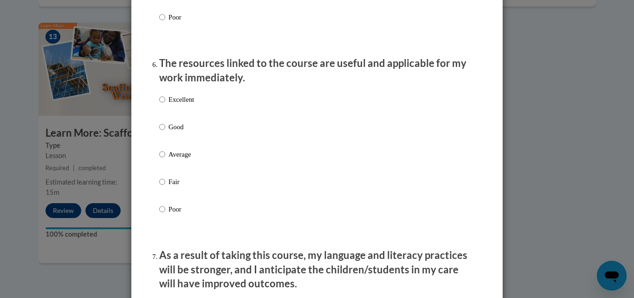
scroll to position [997, 0]
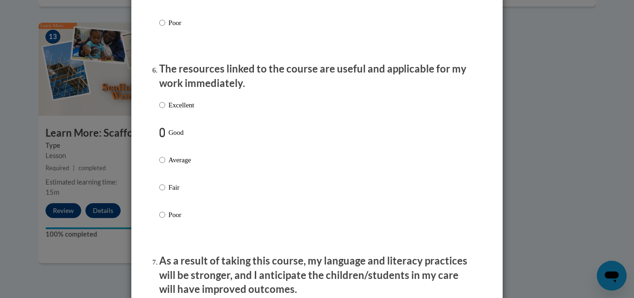
click at [161, 137] on input "Good" at bounding box center [162, 132] width 6 height 10
radio input "true"
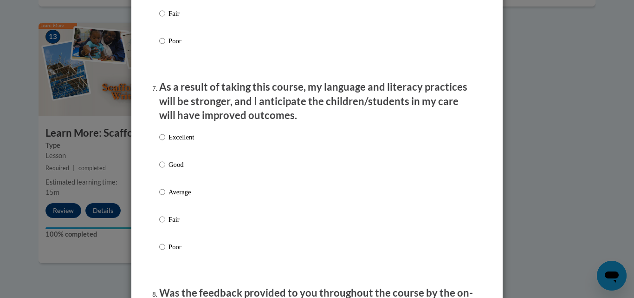
scroll to position [1189, 0]
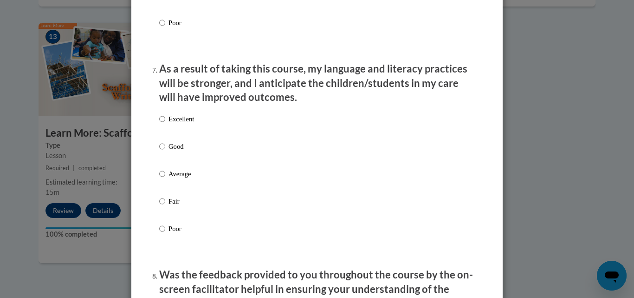
click at [161, 139] on label "Excellent" at bounding box center [176, 126] width 35 height 25
click at [161, 124] on input "Excellent" at bounding box center [162, 119] width 6 height 10
radio input "true"
click at [161, 151] on input "Good" at bounding box center [162, 146] width 6 height 10
radio input "true"
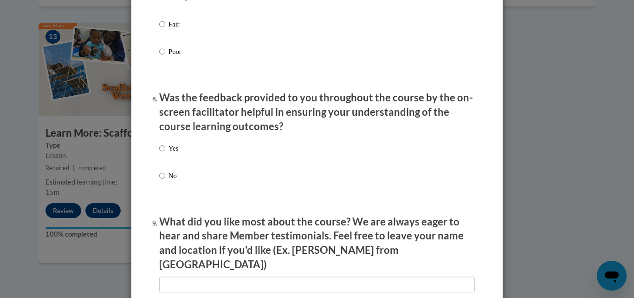
scroll to position [1367, 0]
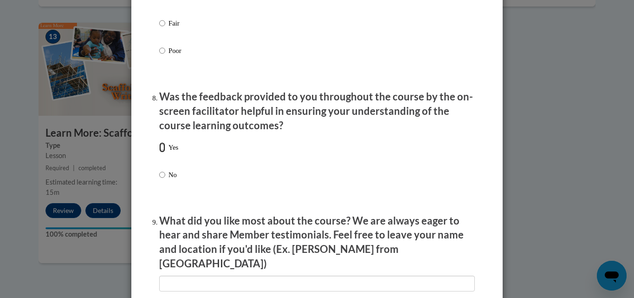
click at [161, 152] on input "Yes" at bounding box center [162, 147] width 6 height 10
radio input "true"
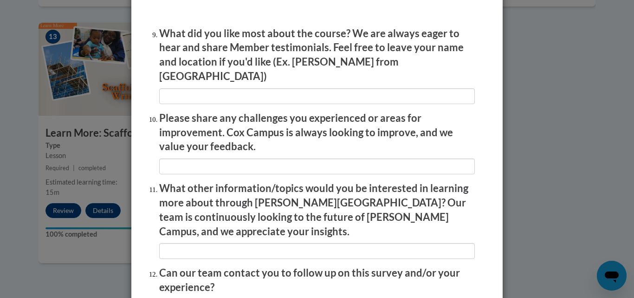
scroll to position [1632, 0]
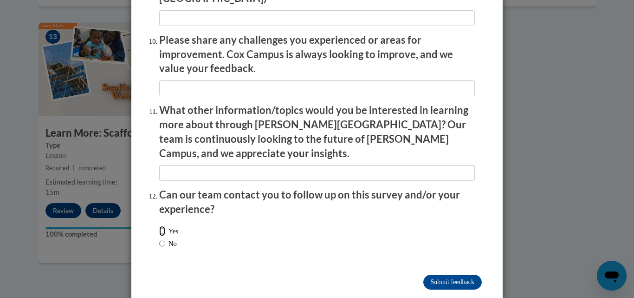
click at [159, 226] on input "Yes" at bounding box center [162, 231] width 6 height 10
radio input "true"
click at [427, 275] on input "Submit feedback" at bounding box center [453, 282] width 59 height 15
